Goal: Task Accomplishment & Management: Manage account settings

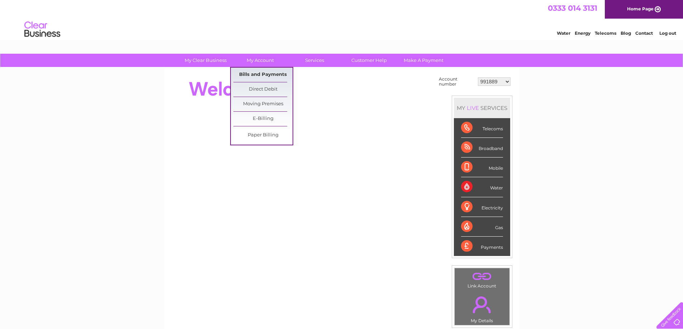
click at [258, 74] on link "Bills and Payments" at bounding box center [262, 75] width 59 height 14
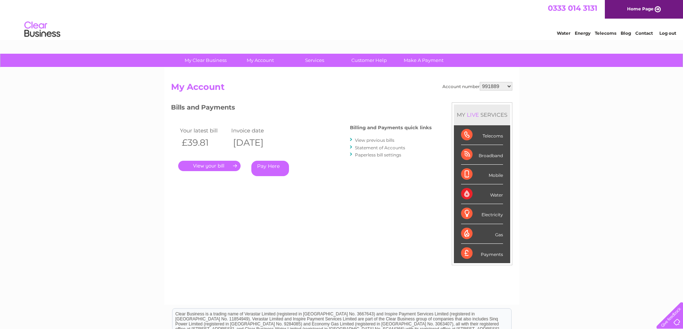
click at [373, 138] on link "View previous bills" at bounding box center [374, 140] width 39 height 5
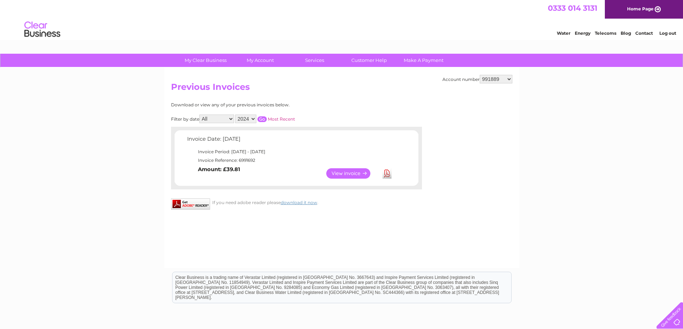
click at [250, 119] on select "2024 2023 2022 2021" at bounding box center [245, 119] width 21 height 9
click at [355, 174] on link "View" at bounding box center [352, 173] width 53 height 10
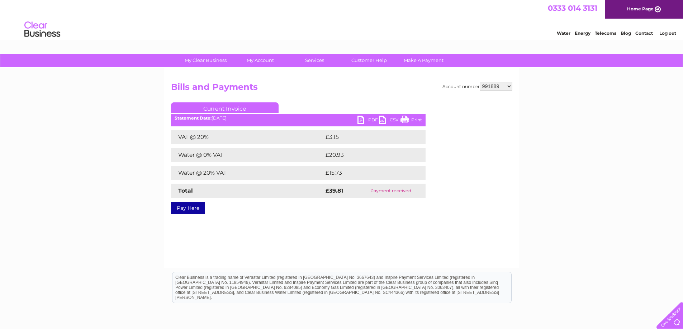
click at [360, 118] on link "PDF" at bounding box center [368, 121] width 22 height 10
